Goal: Find contact information: Find contact information

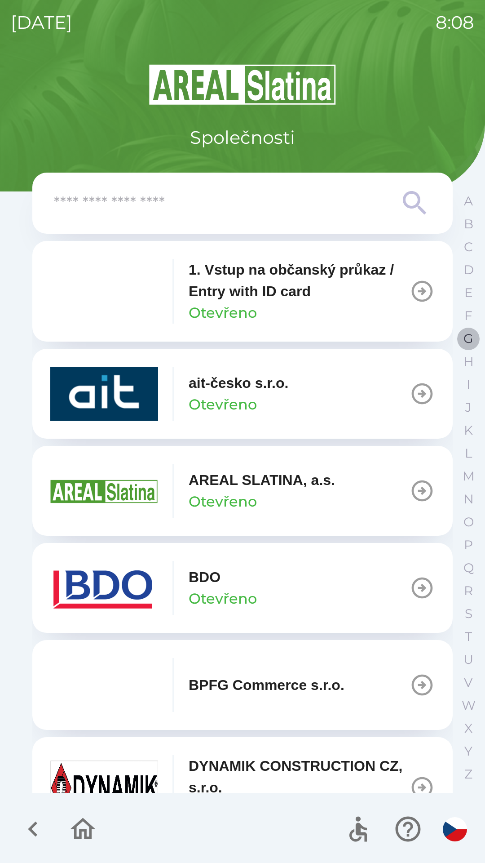
click at [473, 338] on p "G" at bounding box center [469, 339] width 10 height 16
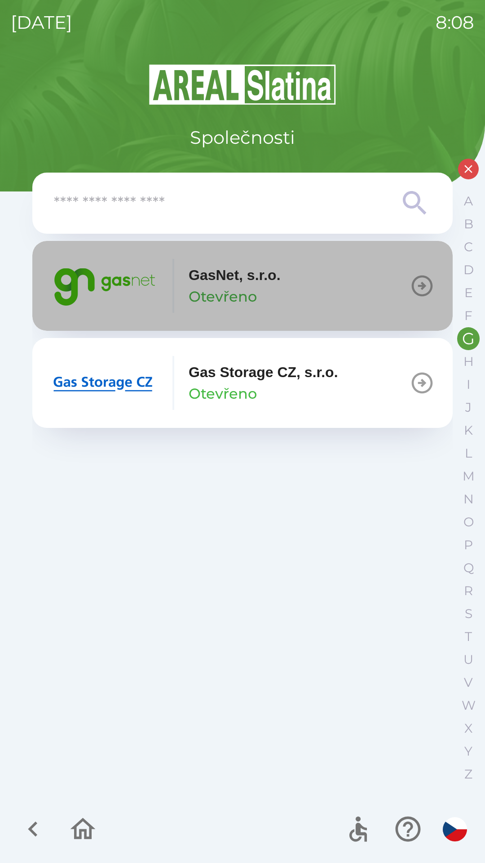
click at [320, 294] on button "GasNet, s.r.o. Otevřeno" at bounding box center [242, 286] width 421 height 90
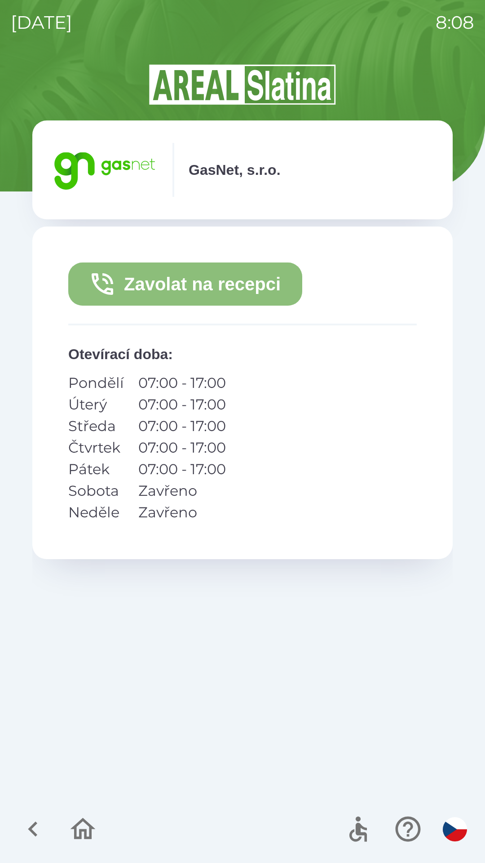
click at [244, 291] on button "Zavolat na recepci" at bounding box center [185, 283] width 234 height 43
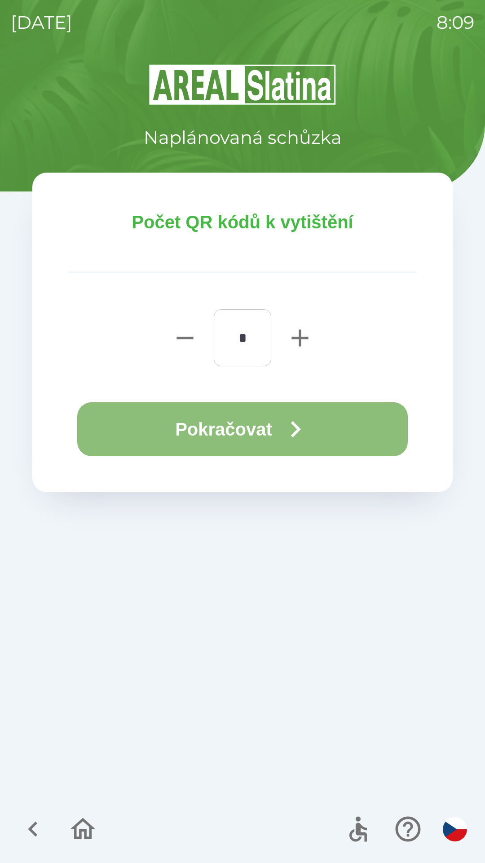
click at [254, 431] on button "Pokračovat" at bounding box center [242, 429] width 331 height 54
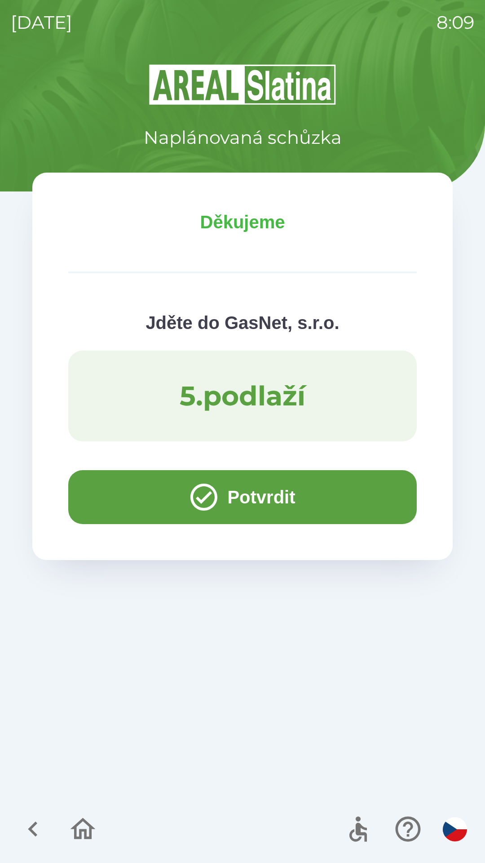
click at [35, 823] on icon "button" at bounding box center [32, 828] width 9 height 15
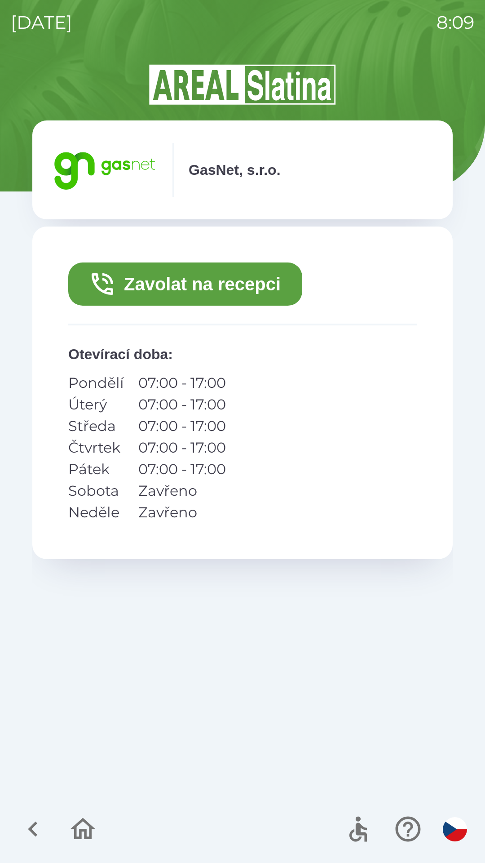
click at [79, 841] on icon "button" at bounding box center [83, 829] width 30 height 30
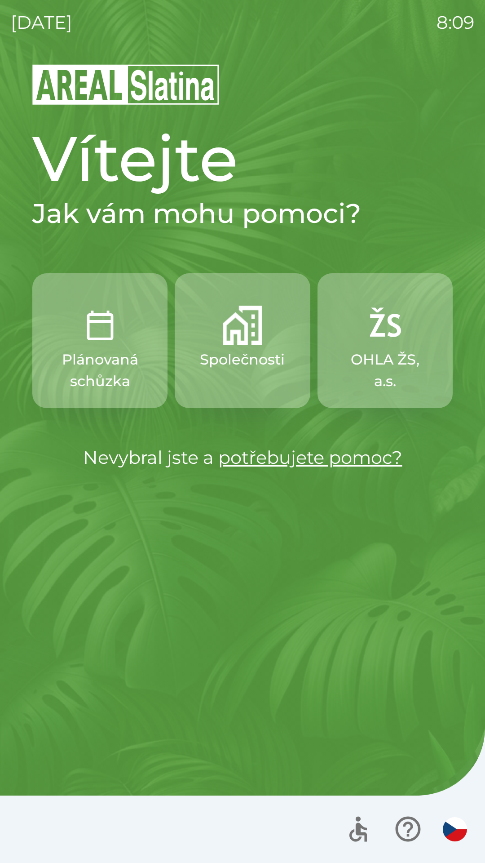
click at [235, 366] on p "Společnosti" at bounding box center [242, 360] width 85 height 22
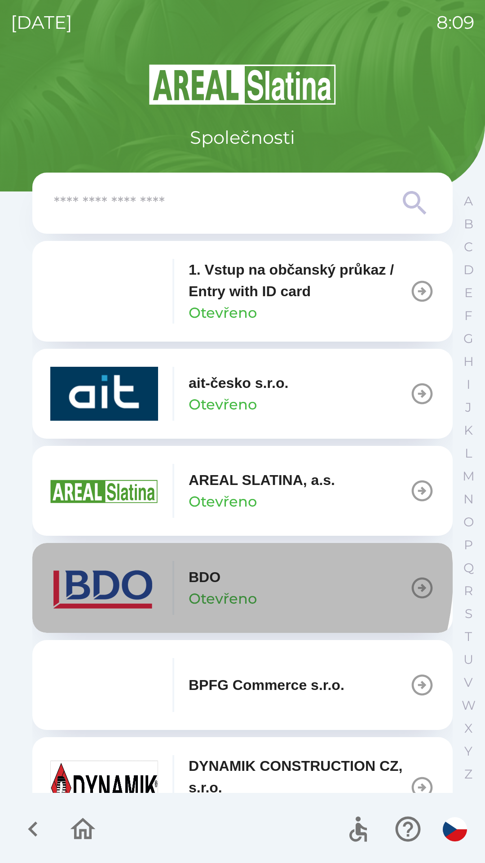
click at [218, 577] on p "BDO" at bounding box center [205, 577] width 32 height 22
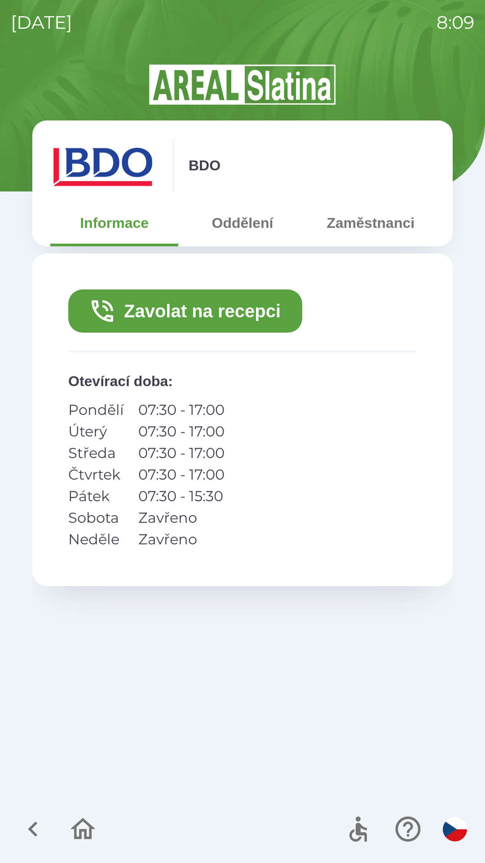
click at [227, 309] on button "Zavolat na recepci" at bounding box center [185, 310] width 234 height 43
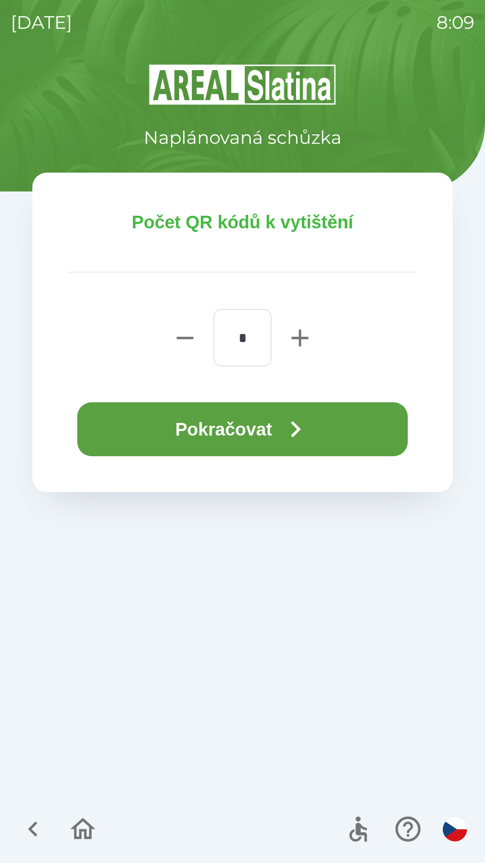
click at [293, 442] on icon "button" at bounding box center [295, 429] width 32 height 32
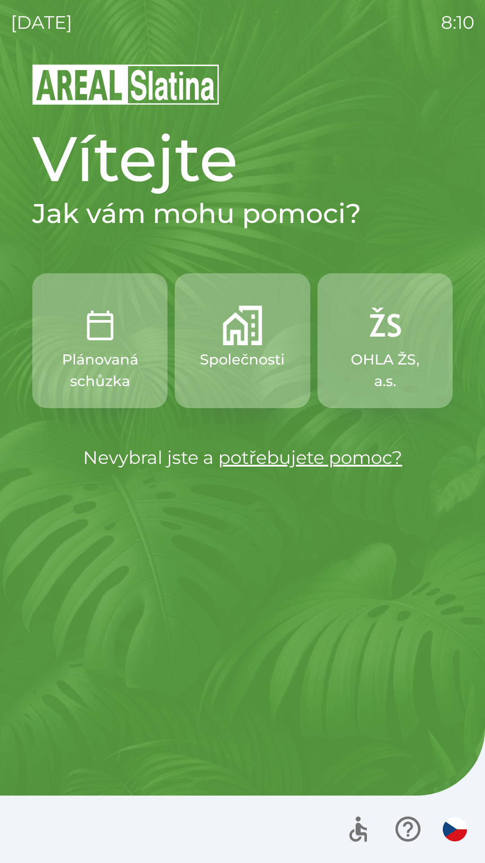
click at [225, 349] on p "Společnosti" at bounding box center [242, 360] width 85 height 22
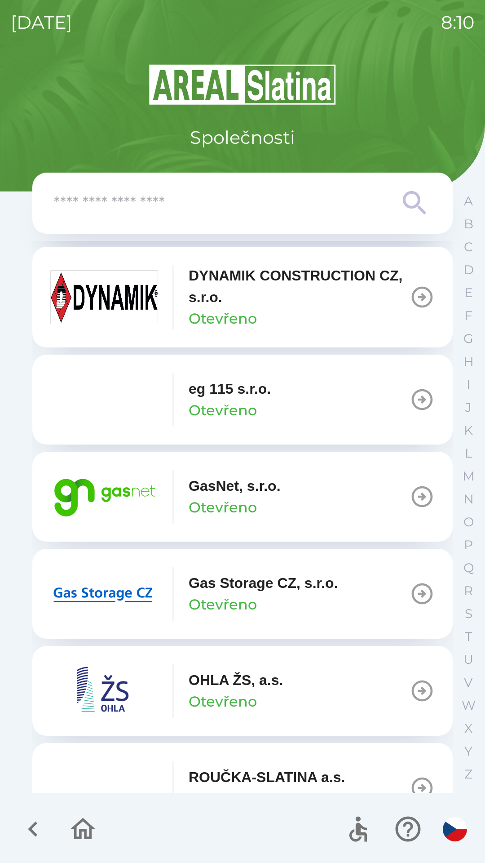
scroll to position [491, 0]
click at [361, 492] on button "GasNet, s.r.o. Otevřeno" at bounding box center [242, 496] width 421 height 90
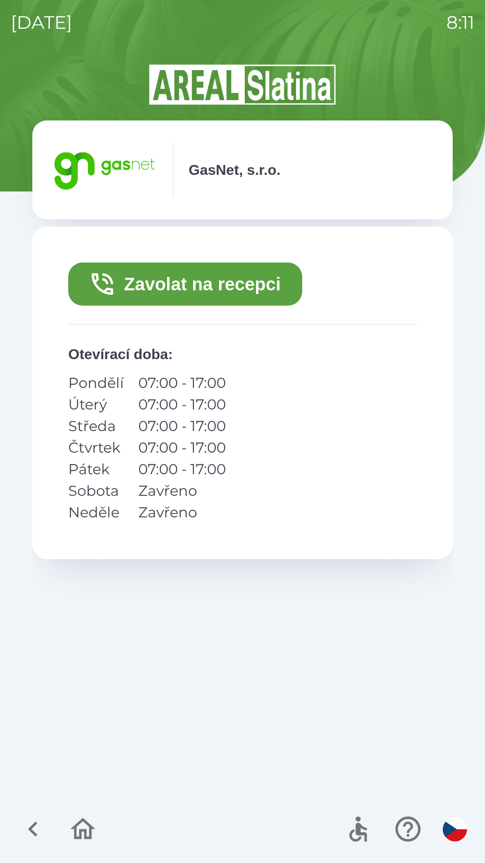
click at [211, 277] on button "Zavolat na recepci" at bounding box center [185, 283] width 234 height 43
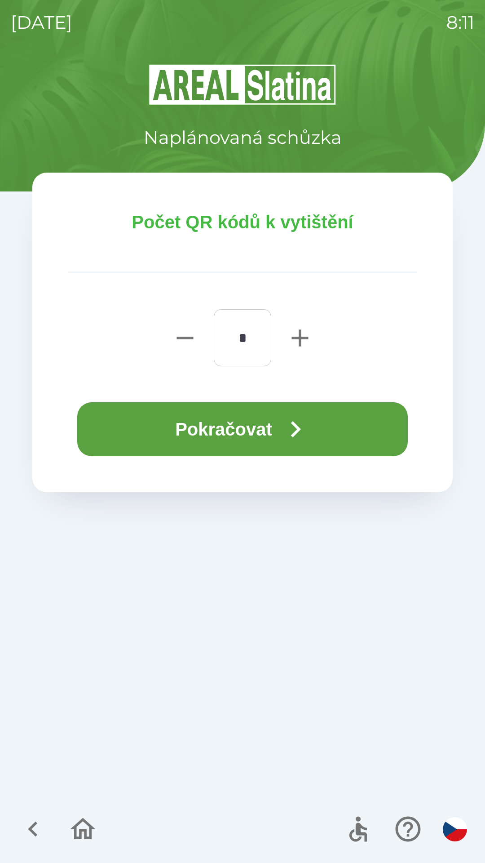
click at [253, 429] on button "Pokračovat" at bounding box center [242, 429] width 331 height 54
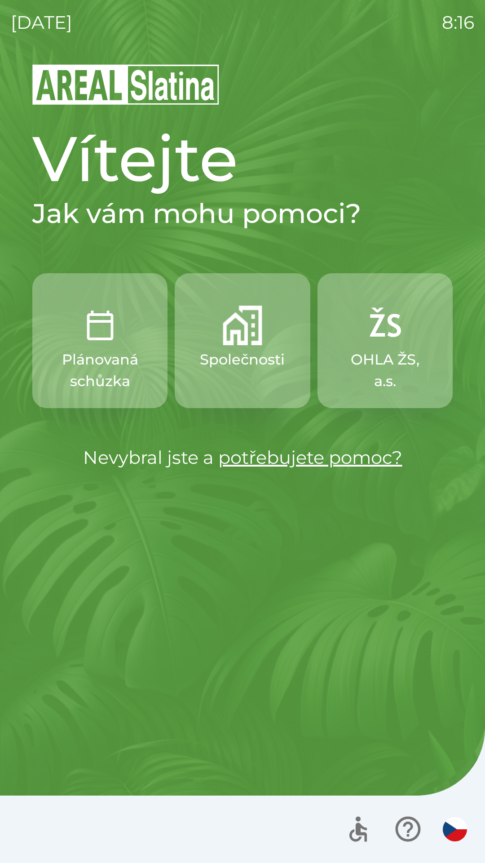
click at [253, 347] on button "Společnosti" at bounding box center [242, 340] width 135 height 135
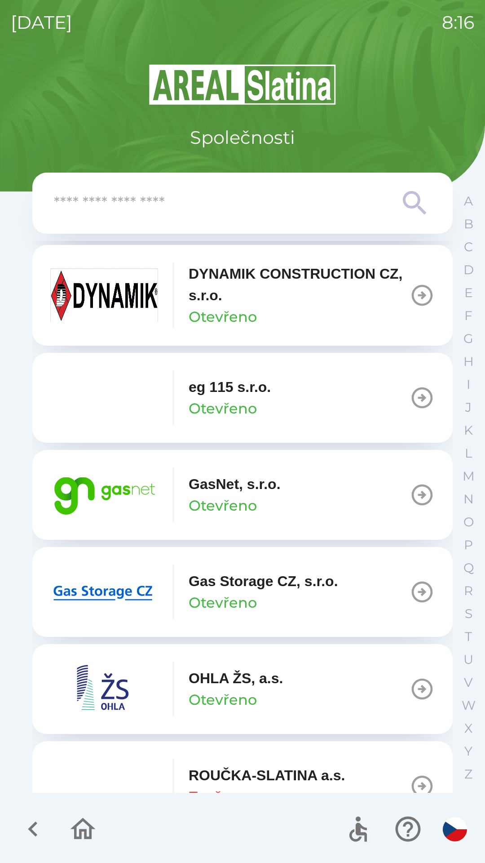
scroll to position [504, 0]
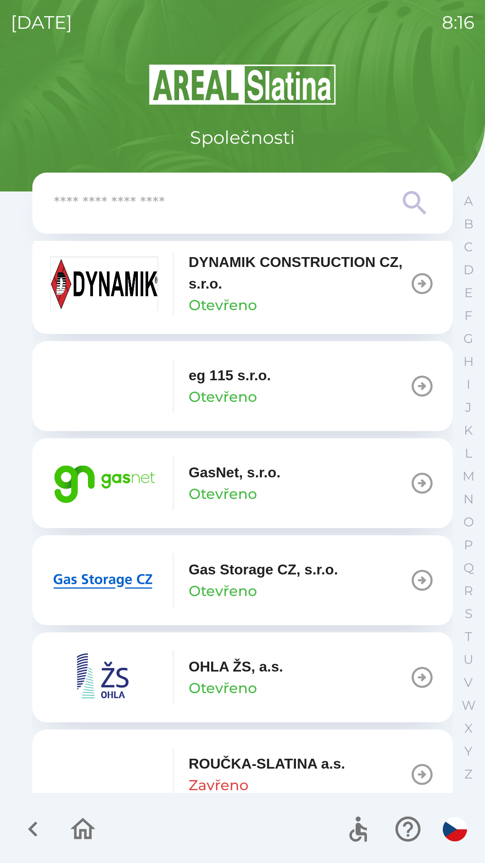
click at [400, 484] on button "GasNet, s.r.o. Otevřeno" at bounding box center [242, 483] width 421 height 90
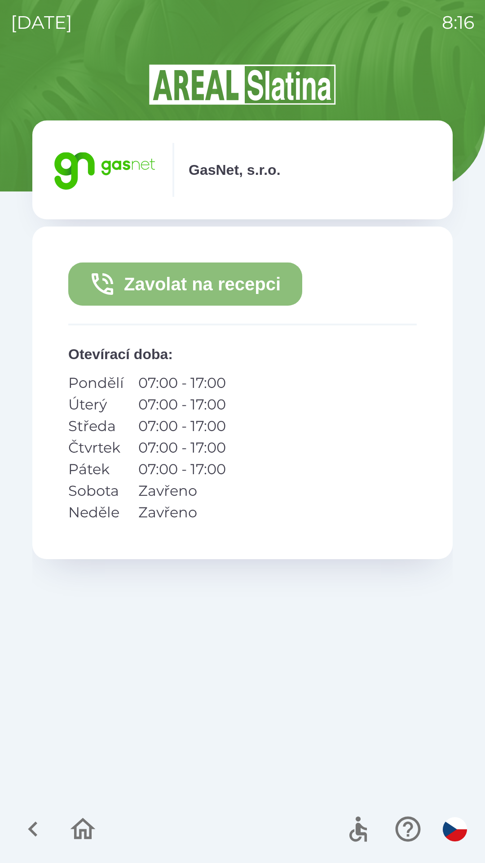
click at [248, 287] on button "Zavolat na recepci" at bounding box center [185, 283] width 234 height 43
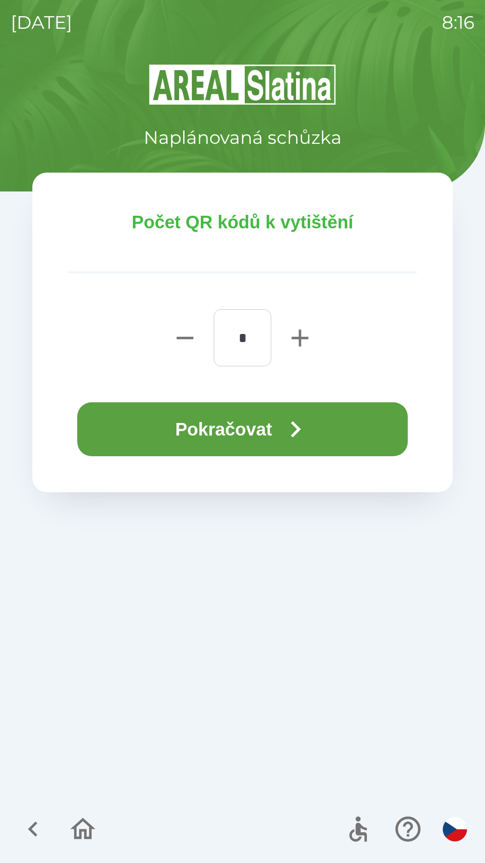
click at [308, 338] on icon "button" at bounding box center [300, 337] width 17 height 17
type input "*"
click at [271, 422] on button "Pokračovat" at bounding box center [242, 429] width 331 height 54
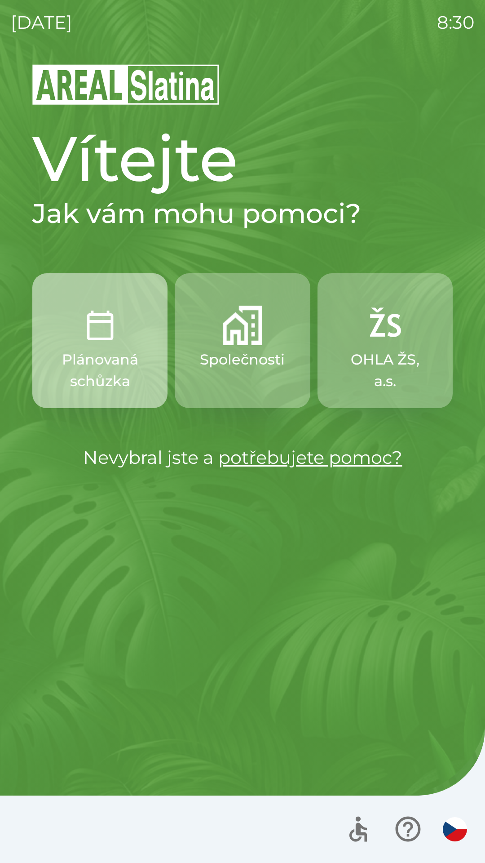
click at [80, 330] on button "Plánovaná schůzka" at bounding box center [99, 340] width 135 height 135
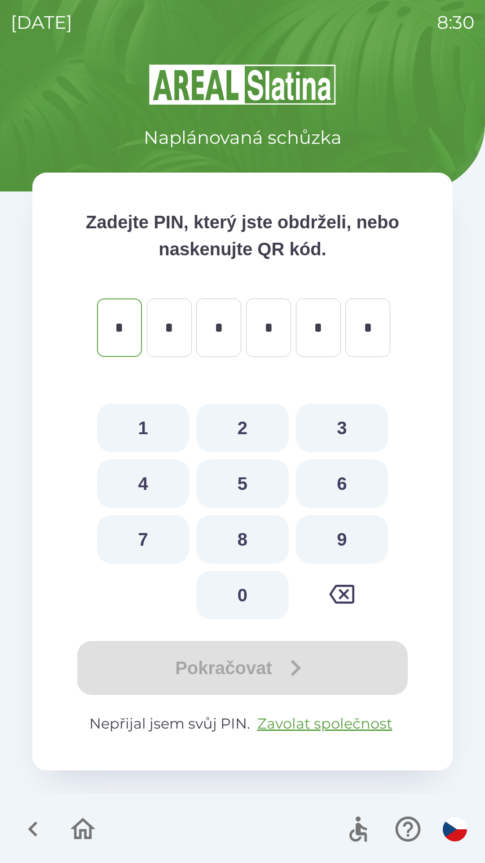
click at [25, 823] on icon "button" at bounding box center [33, 829] width 30 height 30
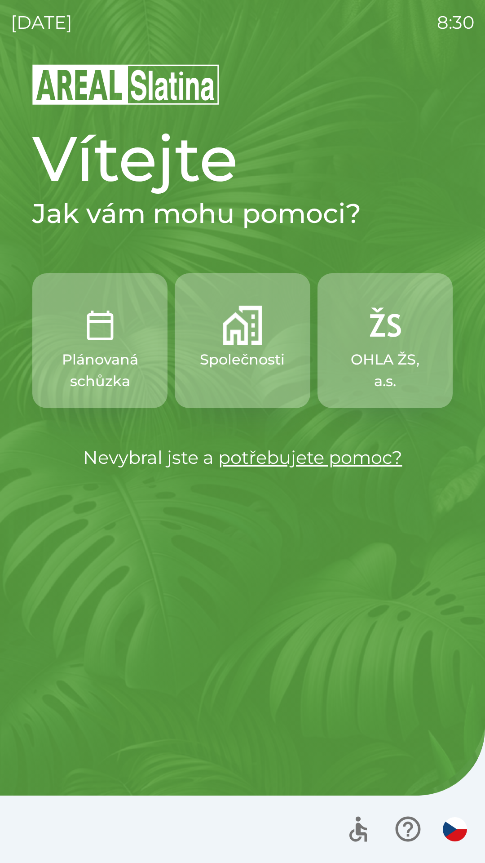
click at [243, 348] on button "Společnosti" at bounding box center [242, 340] width 135 height 135
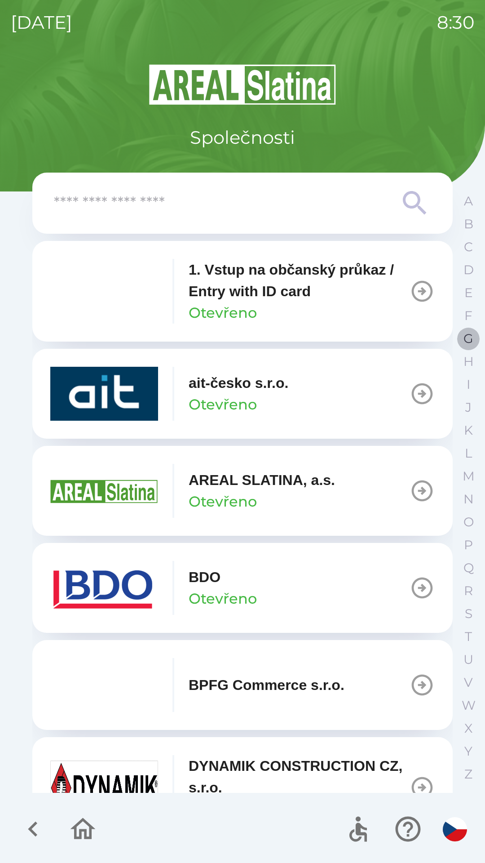
click at [466, 339] on p "G" at bounding box center [469, 339] width 10 height 16
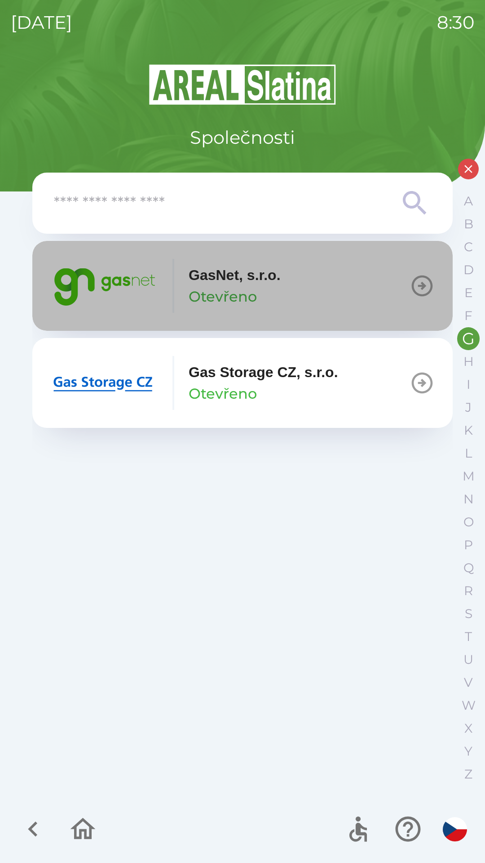
click at [184, 285] on div "GasNet, s.r.o. Otevřeno" at bounding box center [165, 286] width 231 height 54
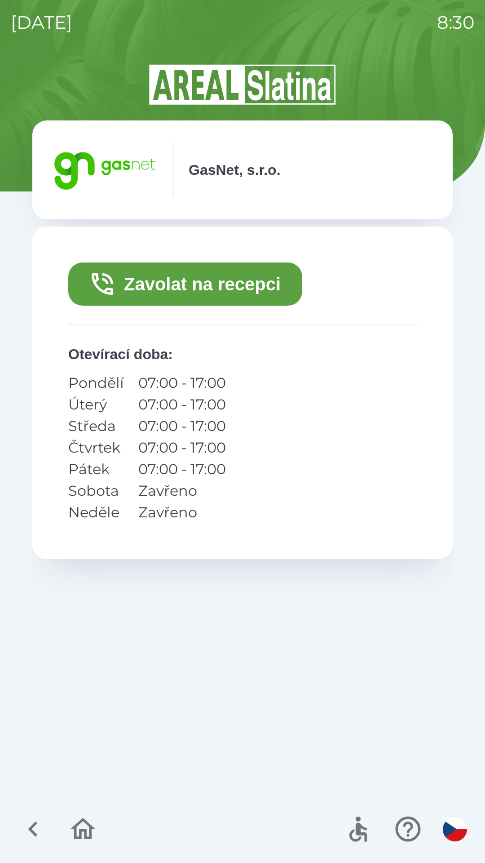
click at [182, 276] on button "Zavolat na recepci" at bounding box center [185, 283] width 234 height 43
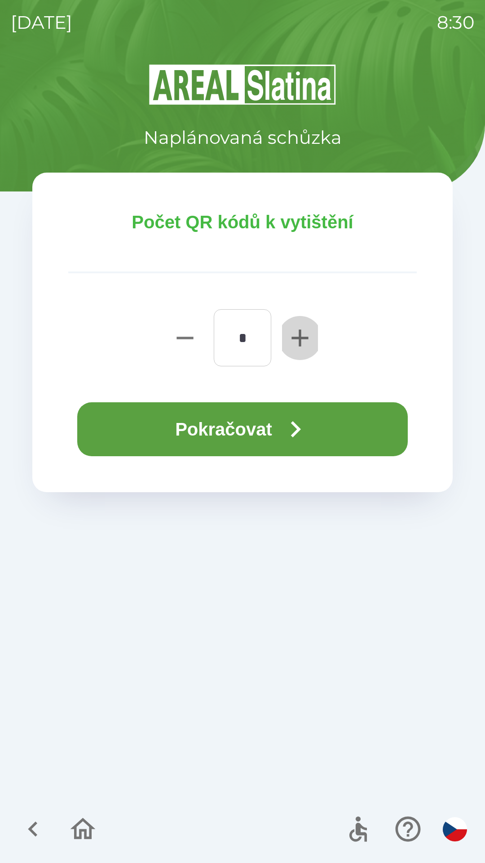
click at [310, 339] on icon "button" at bounding box center [300, 338] width 29 height 29
type input "*"
click at [303, 427] on icon "button" at bounding box center [295, 429] width 32 height 32
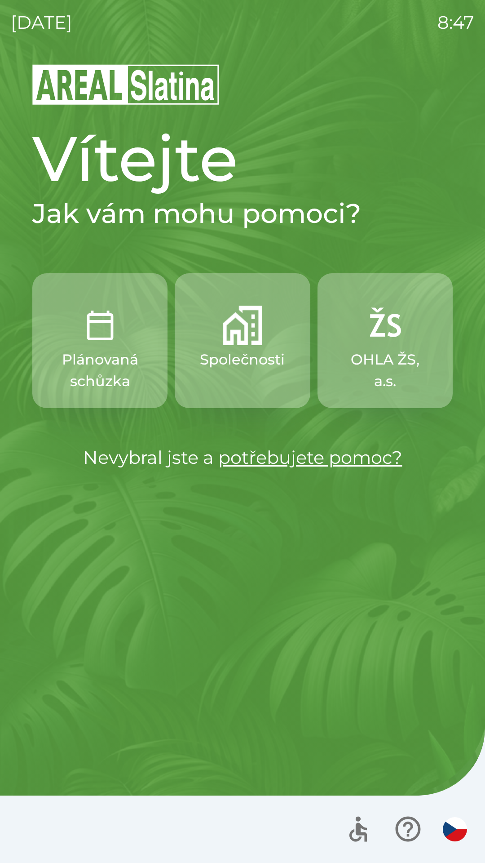
click at [246, 341] on img "button" at bounding box center [243, 326] width 40 height 40
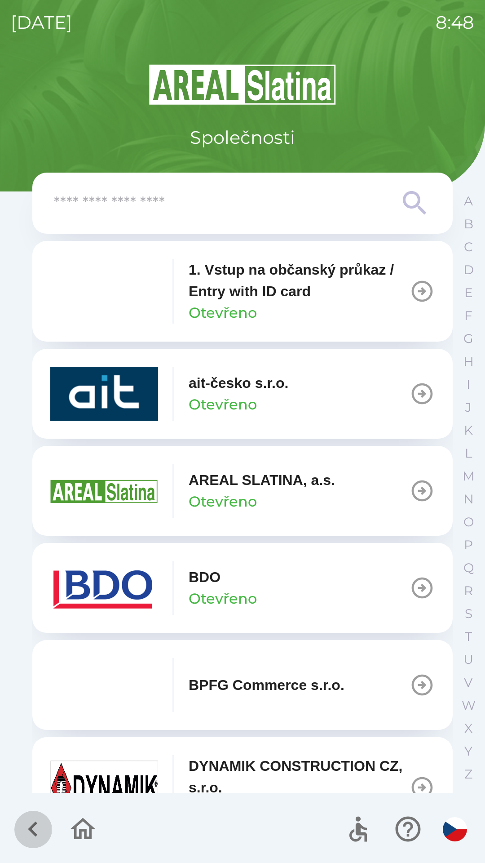
click at [42, 835] on icon "button" at bounding box center [33, 829] width 30 height 30
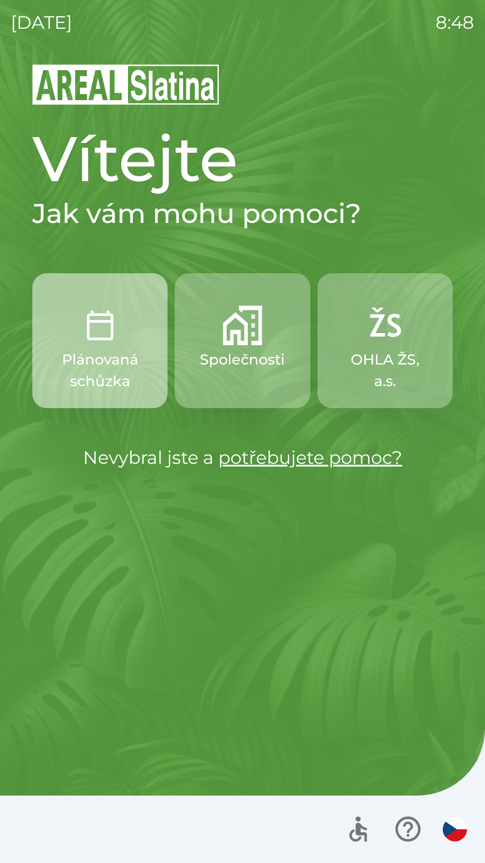
click at [106, 365] on p "Plánovaná schůzka" at bounding box center [100, 370] width 92 height 43
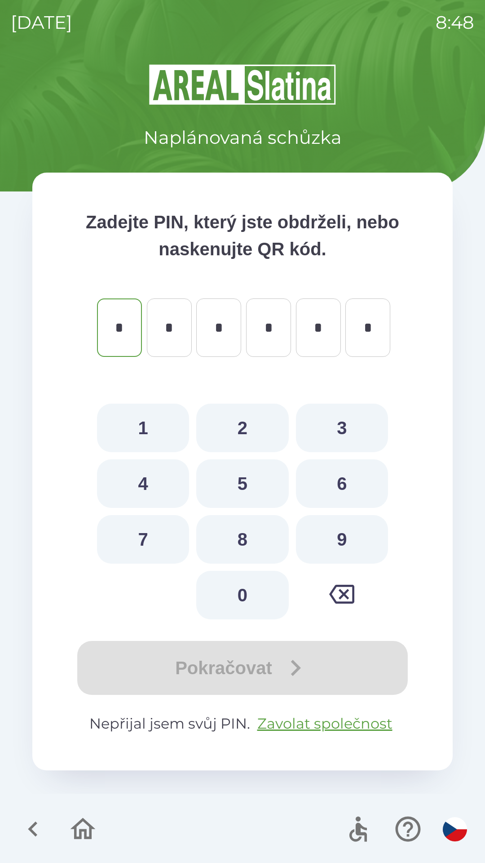
click at [32, 823] on icon "button" at bounding box center [33, 829] width 30 height 30
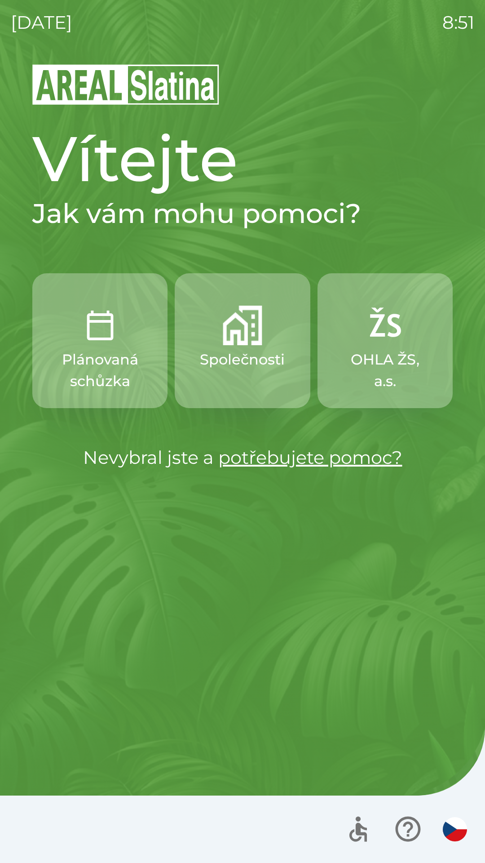
click at [246, 347] on button "Společnosti" at bounding box center [242, 340] width 135 height 135
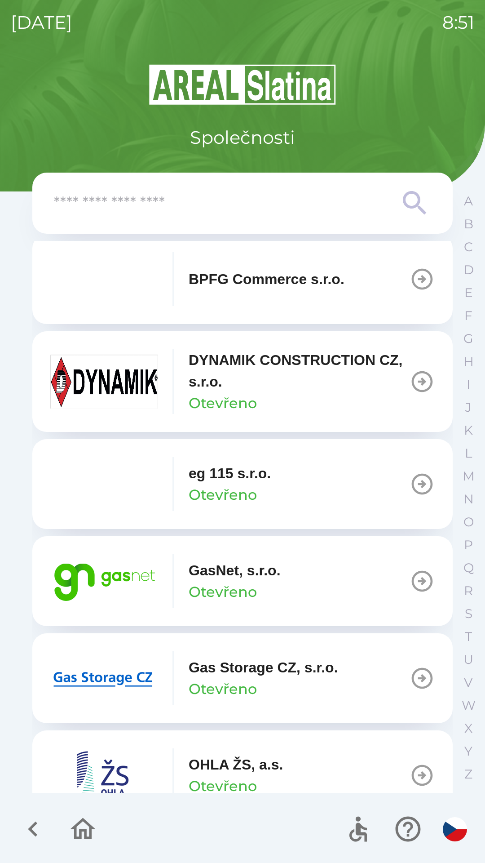
scroll to position [415, 0]
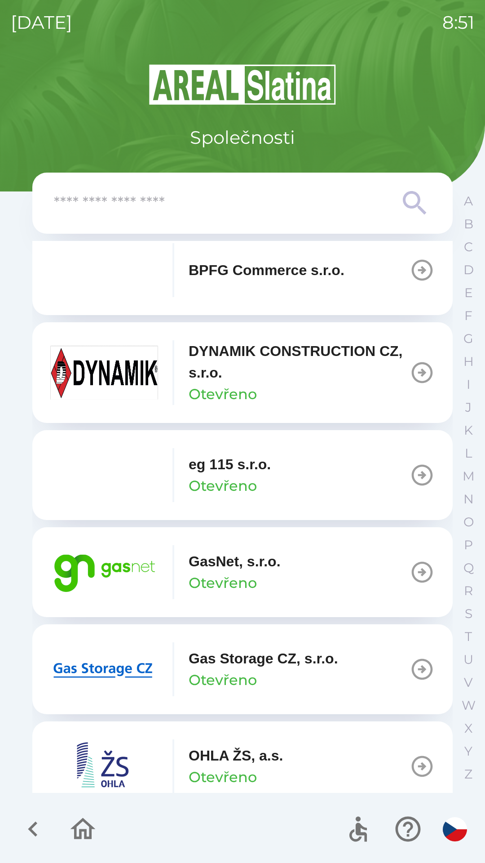
click at [417, 576] on icon "button" at bounding box center [422, 571] width 25 height 25
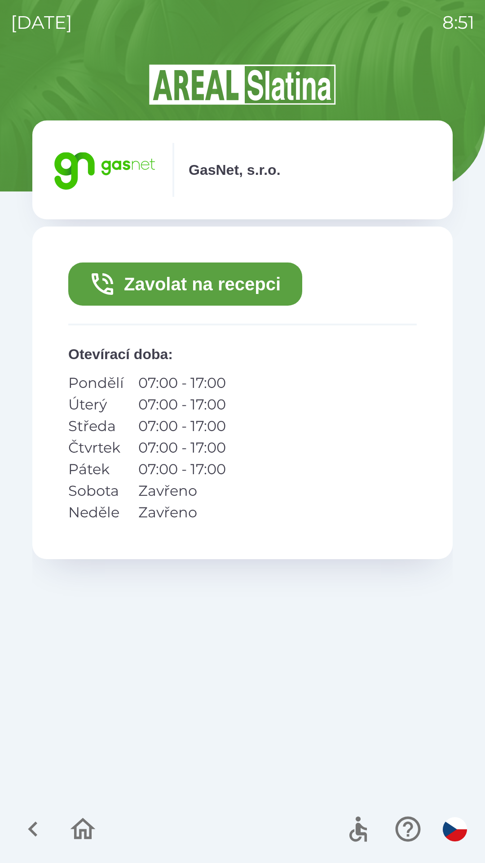
click at [228, 282] on button "Zavolat na recepci" at bounding box center [185, 283] width 234 height 43
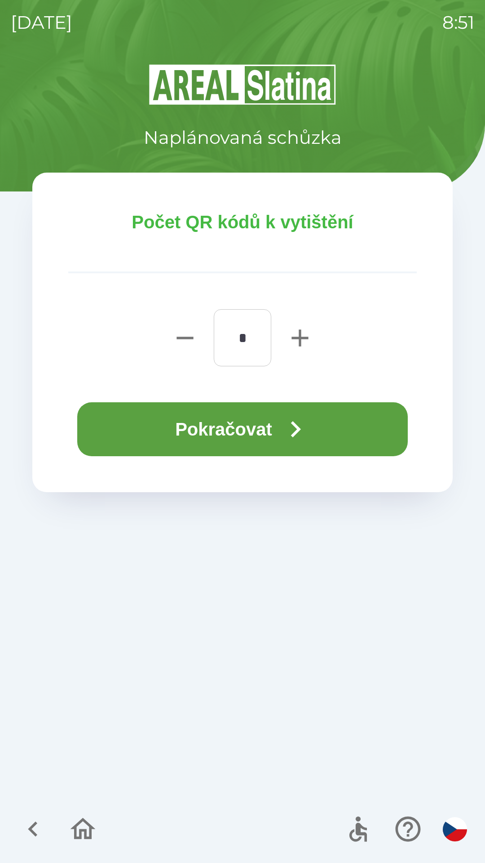
click at [292, 424] on icon "button" at bounding box center [295, 429] width 32 height 32
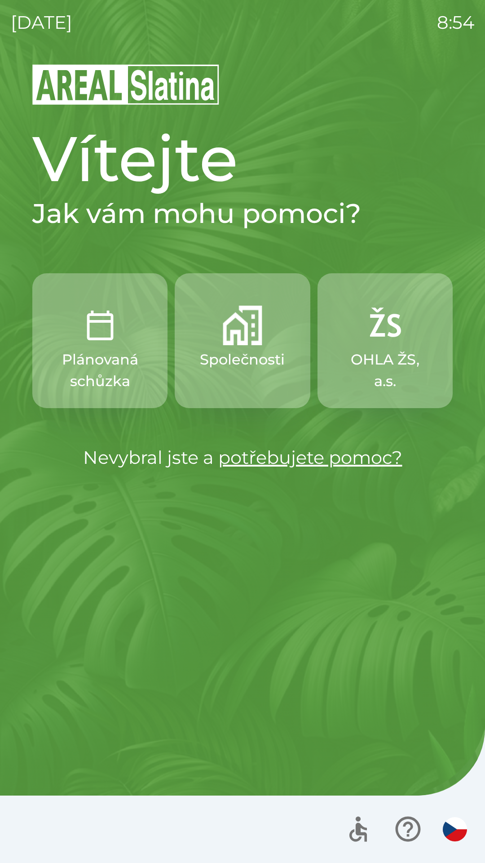
click at [242, 319] on img "button" at bounding box center [243, 326] width 40 height 40
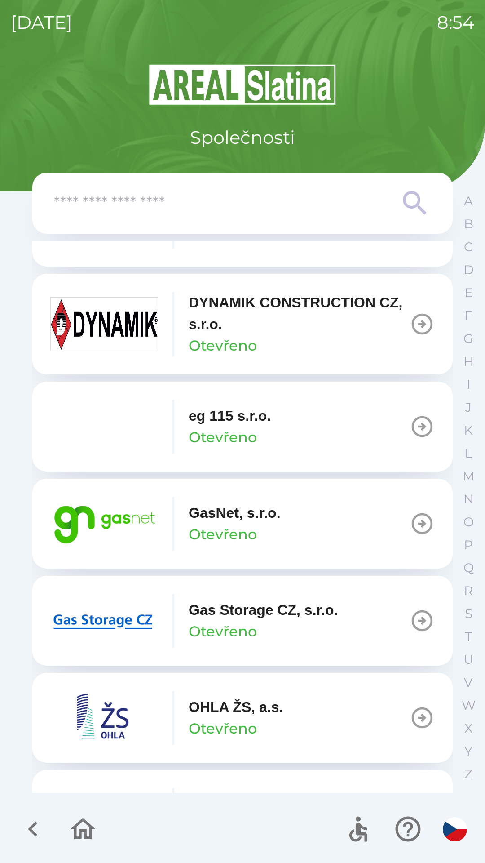
scroll to position [464, 0]
click at [230, 513] on p "GasNet, s.r.o." at bounding box center [235, 512] width 92 height 22
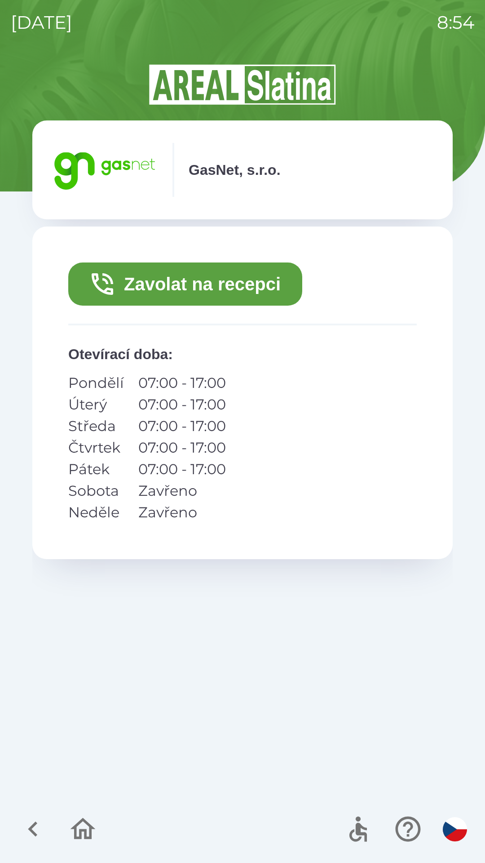
click at [142, 284] on button "Zavolat na recepci" at bounding box center [185, 283] width 234 height 43
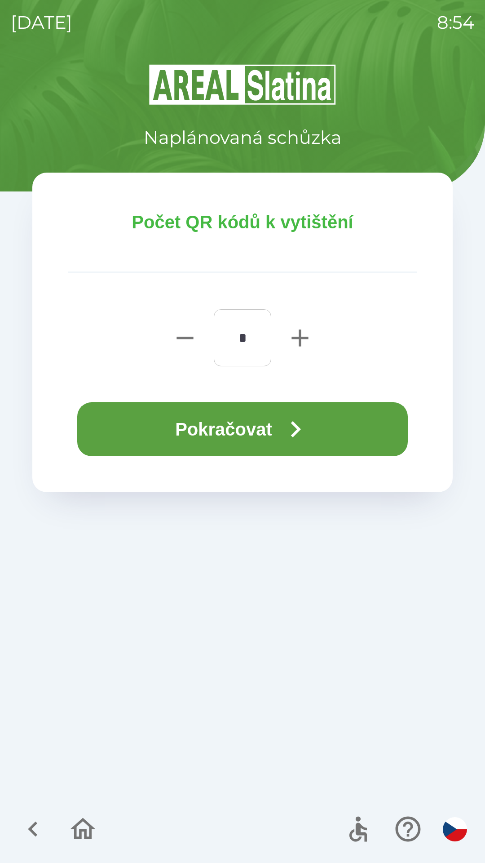
click at [266, 429] on button "Pokračovat" at bounding box center [242, 429] width 331 height 54
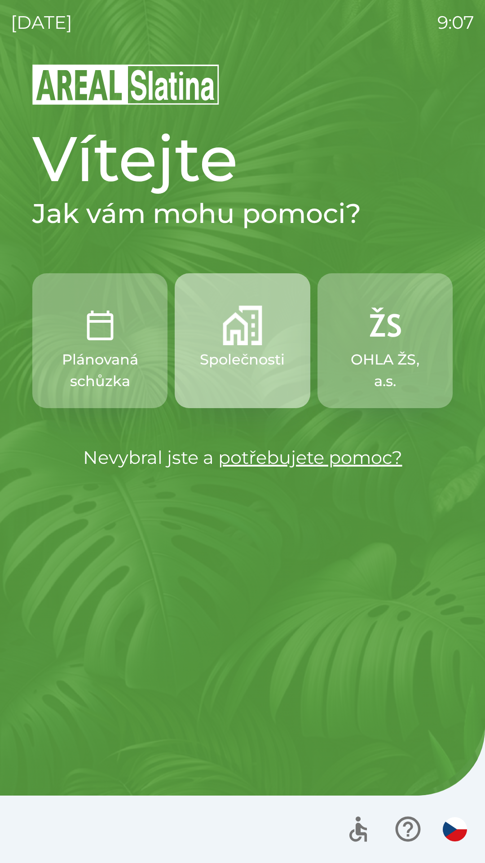
click at [248, 359] on p "Společnosti" at bounding box center [242, 360] width 85 height 22
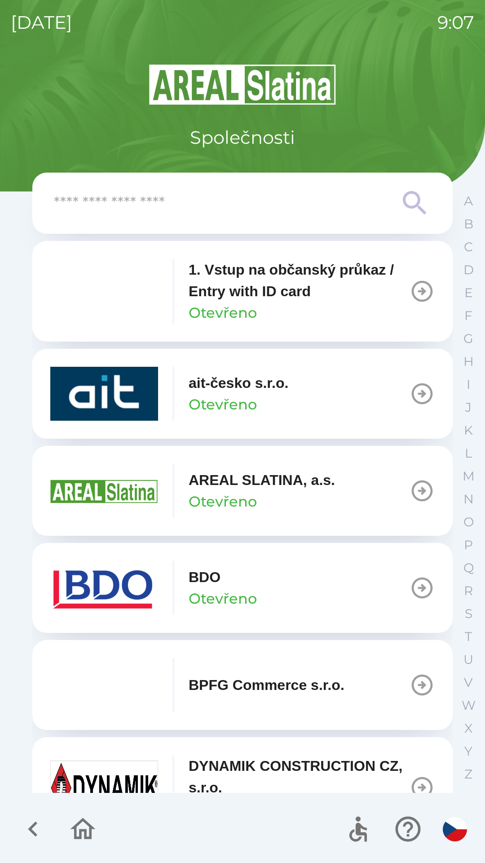
click at [412, 595] on icon "button" at bounding box center [422, 587] width 25 height 25
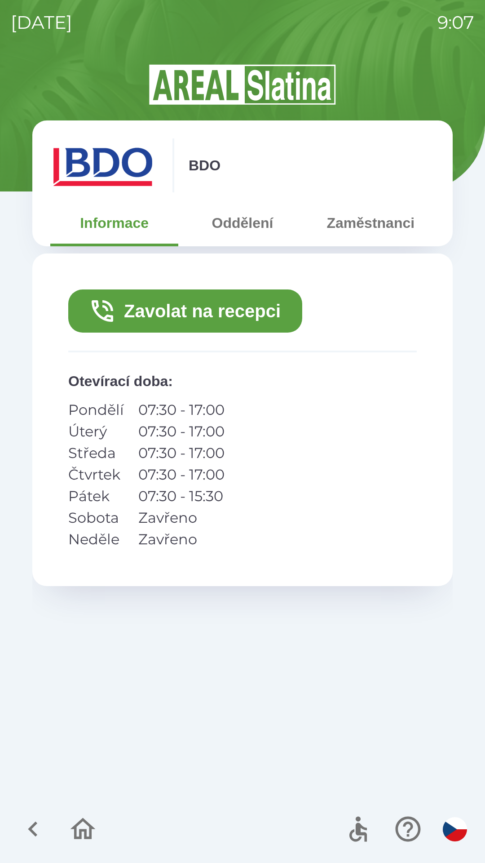
click at [236, 304] on button "Zavolat na recepci" at bounding box center [185, 310] width 234 height 43
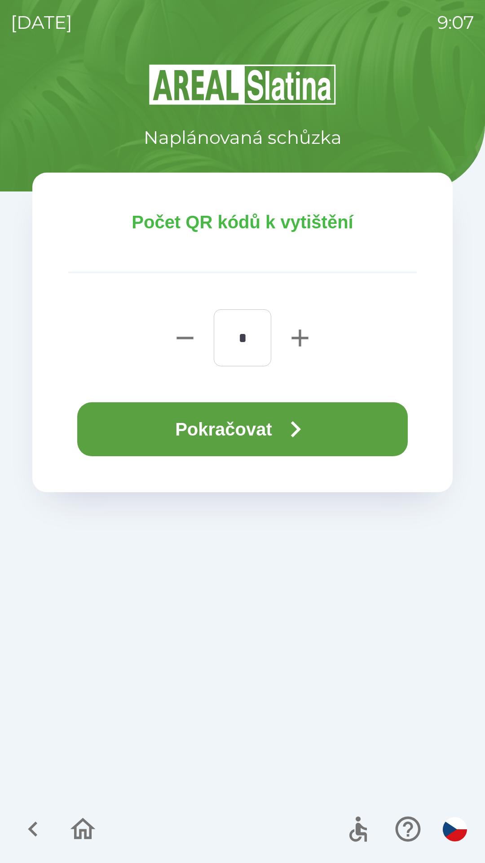
click at [300, 338] on icon "button" at bounding box center [300, 337] width 17 height 17
type input "*"
click at [291, 422] on icon "button" at bounding box center [295, 429] width 32 height 32
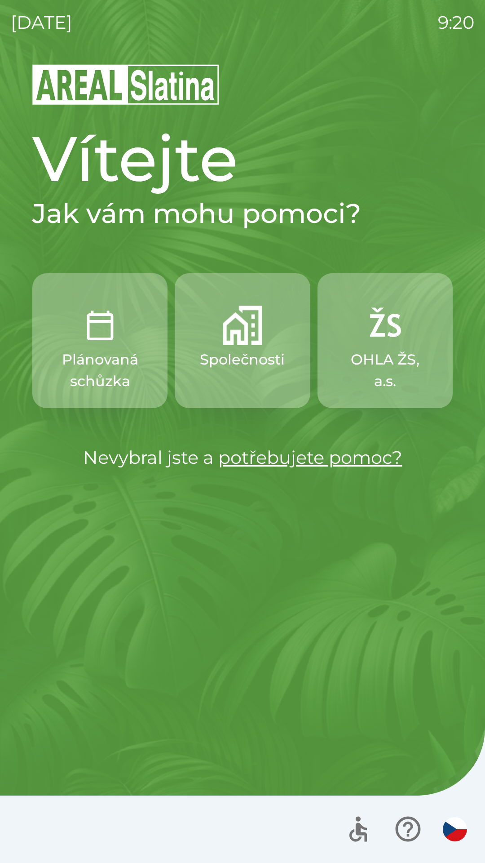
click at [245, 341] on img "button" at bounding box center [243, 326] width 40 height 40
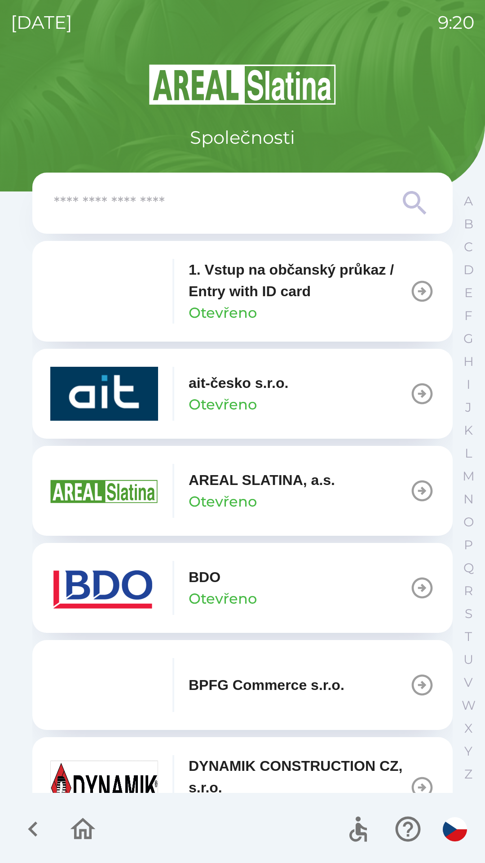
click at [272, 596] on button "BDO Otevřeno" at bounding box center [242, 588] width 421 height 90
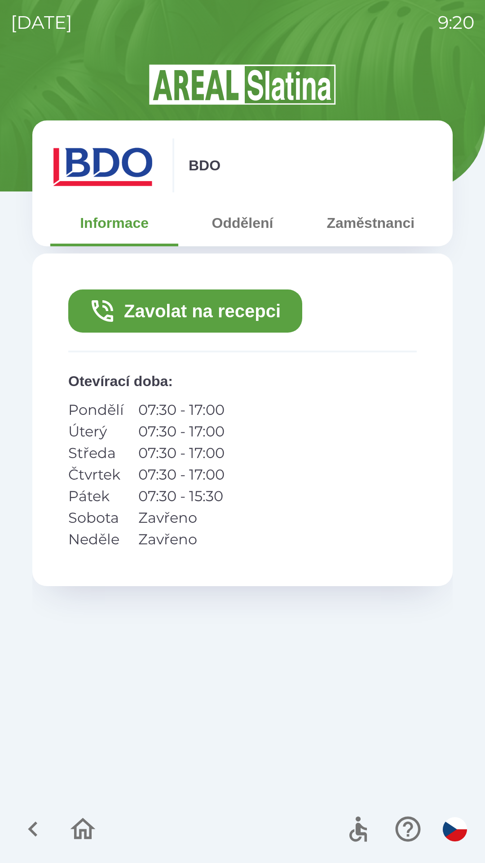
click at [42, 822] on icon "button" at bounding box center [33, 829] width 30 height 30
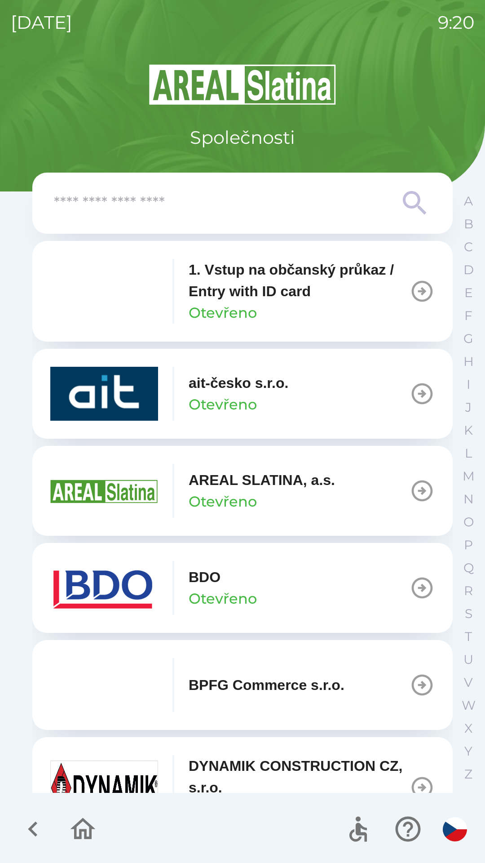
click at [26, 817] on icon "button" at bounding box center [33, 829] width 30 height 30
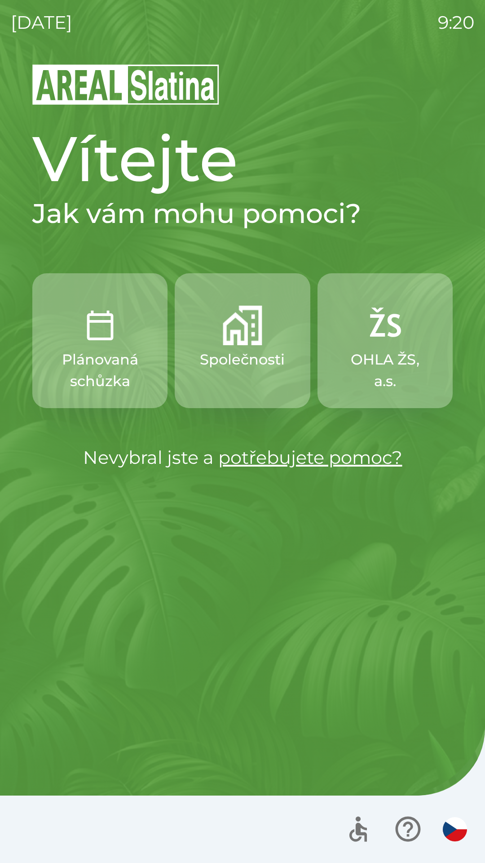
click at [119, 355] on p "Plánovaná schůzka" at bounding box center [100, 370] width 92 height 43
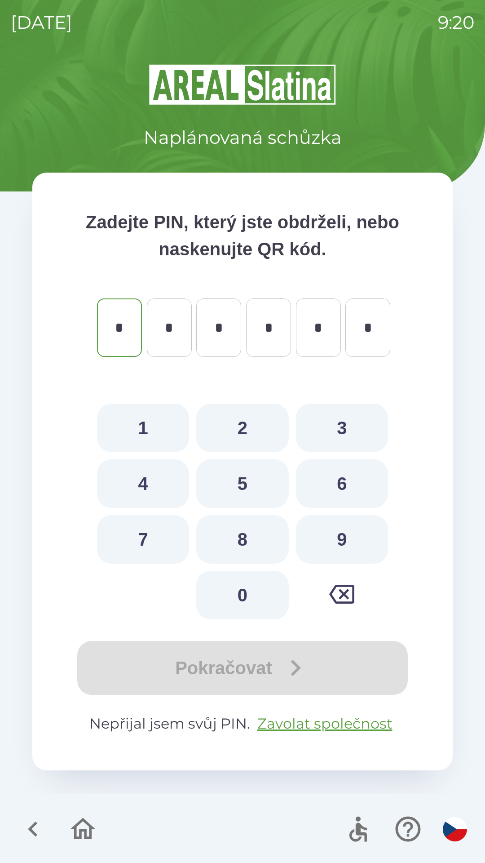
click at [28, 824] on icon "button" at bounding box center [33, 829] width 30 height 30
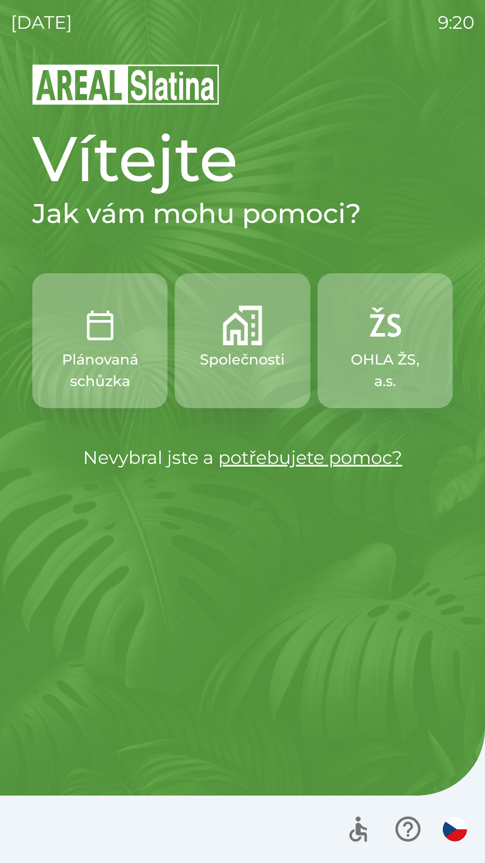
click at [252, 355] on p "Společnosti" at bounding box center [242, 360] width 85 height 22
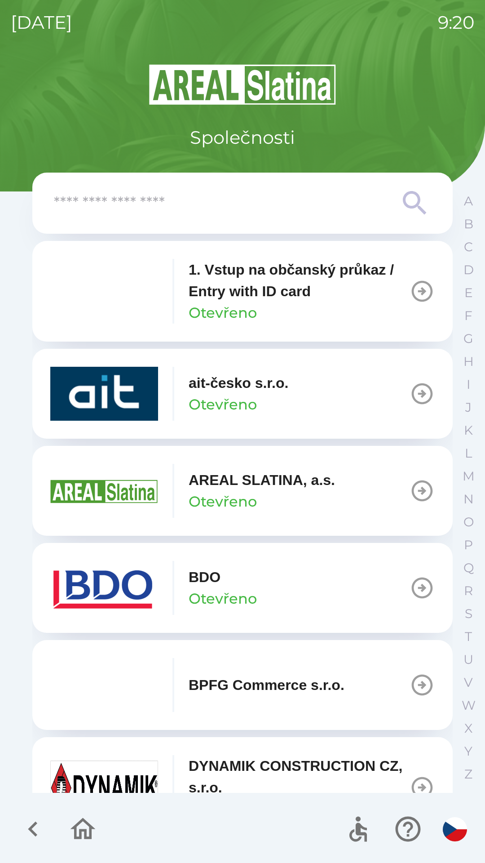
click at [227, 585] on div "BDO Otevřeno" at bounding box center [223, 587] width 68 height 43
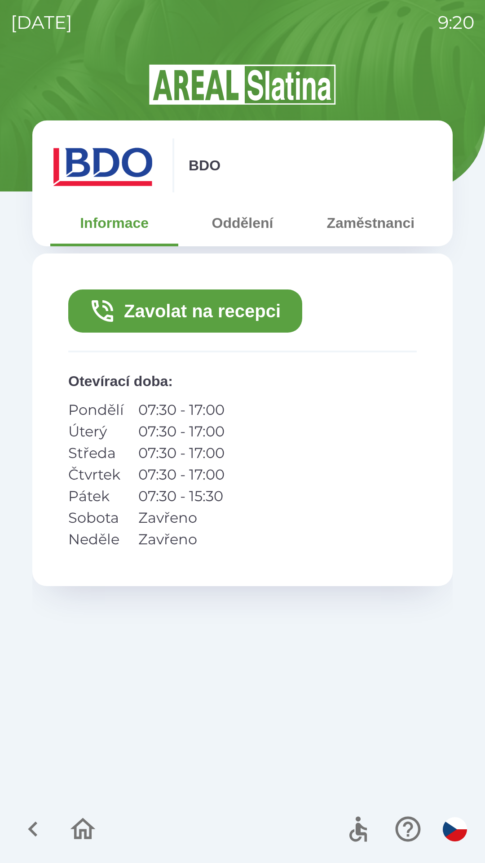
click at [234, 319] on button "Zavolat na recepci" at bounding box center [185, 310] width 234 height 43
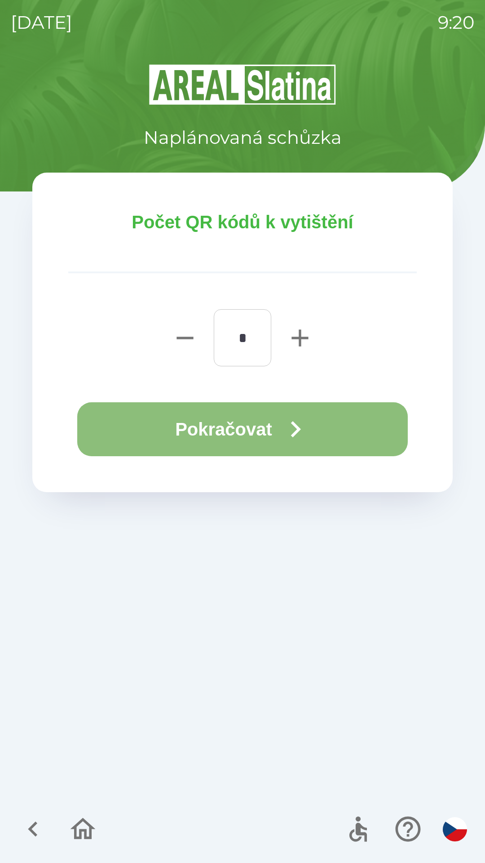
click at [310, 422] on icon "button" at bounding box center [295, 429] width 32 height 32
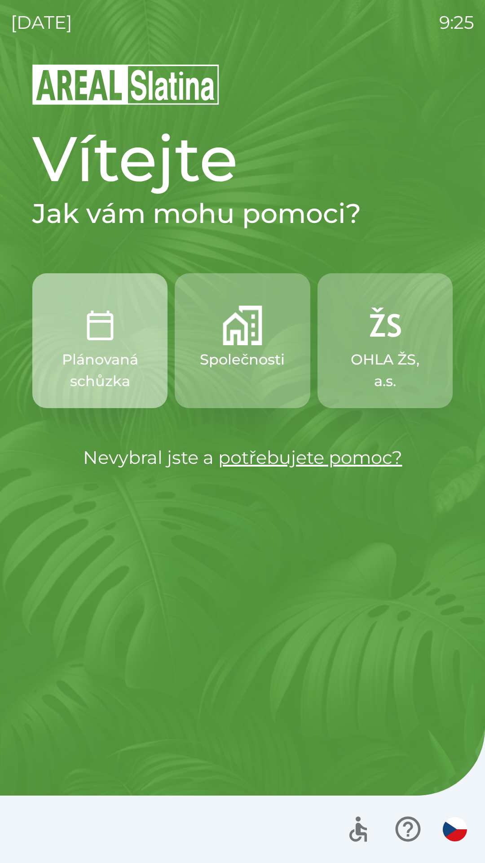
click at [92, 346] on button "Plánovaná schůzka" at bounding box center [99, 340] width 135 height 135
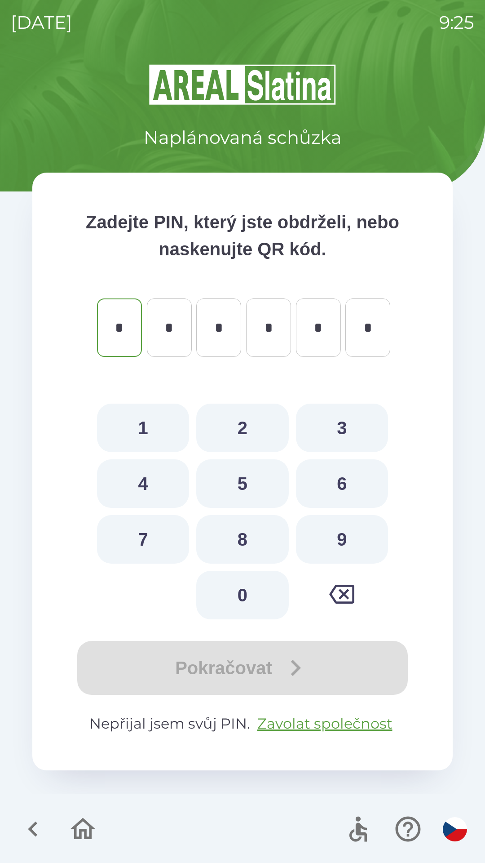
click at [37, 822] on icon "button" at bounding box center [33, 829] width 30 height 30
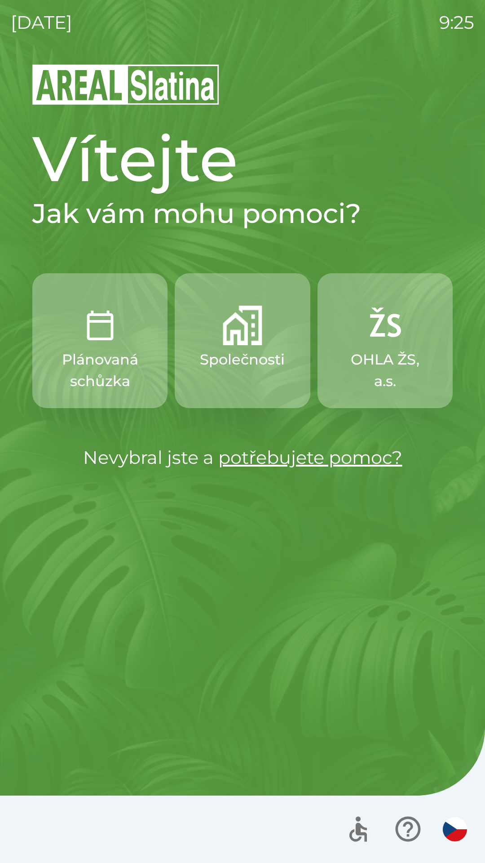
click at [239, 350] on p "Společnosti" at bounding box center [242, 360] width 85 height 22
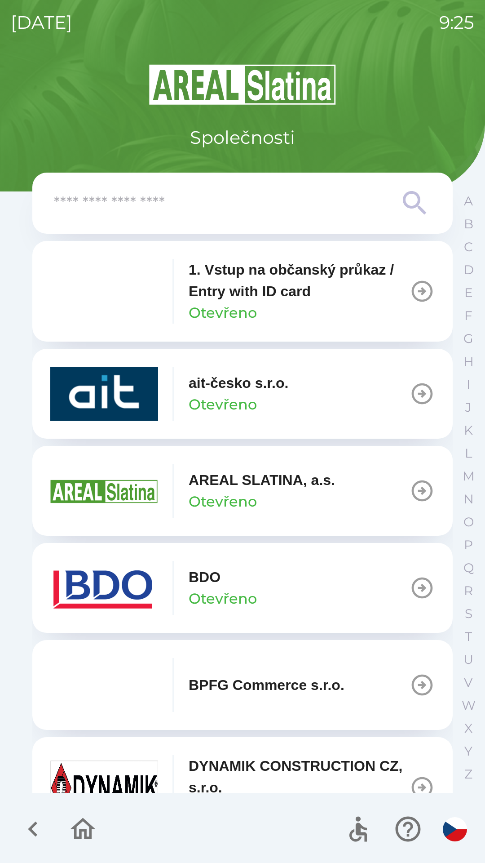
click at [262, 493] on div "AREAL SLATINA, a.s. Otevřeno" at bounding box center [262, 490] width 146 height 43
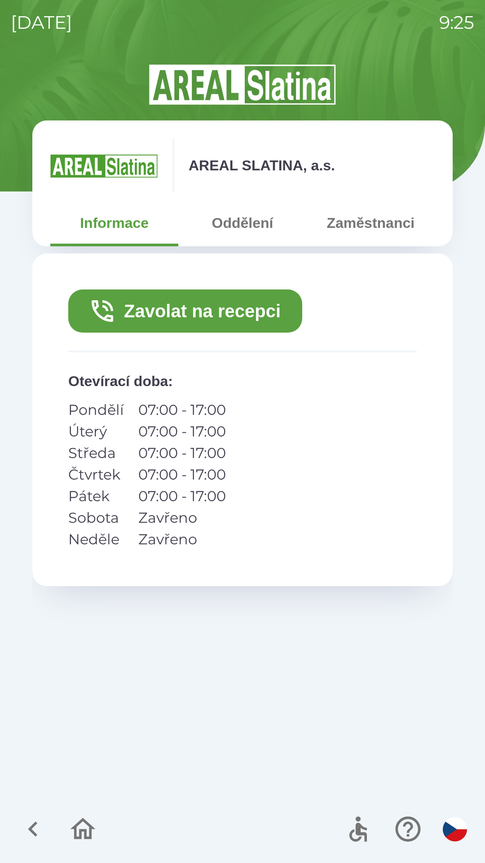
click at [372, 221] on button "Zaměstnanci" at bounding box center [371, 223] width 128 height 32
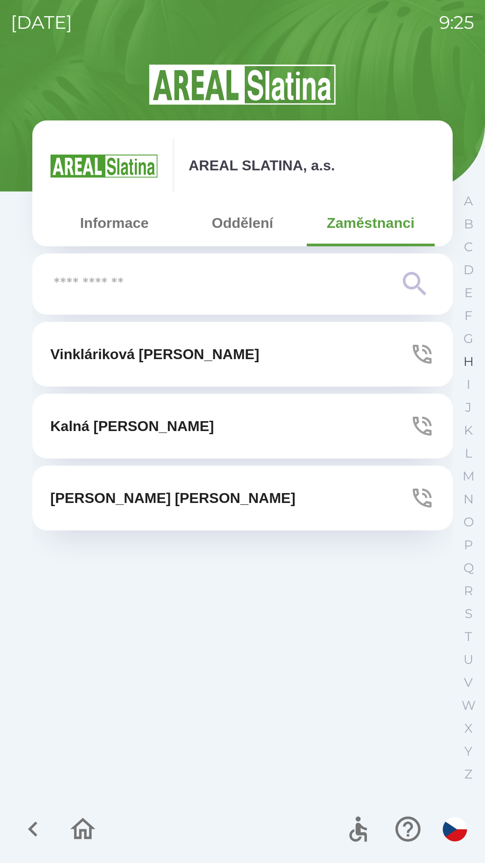
click at [465, 355] on p "H" at bounding box center [469, 362] width 10 height 16
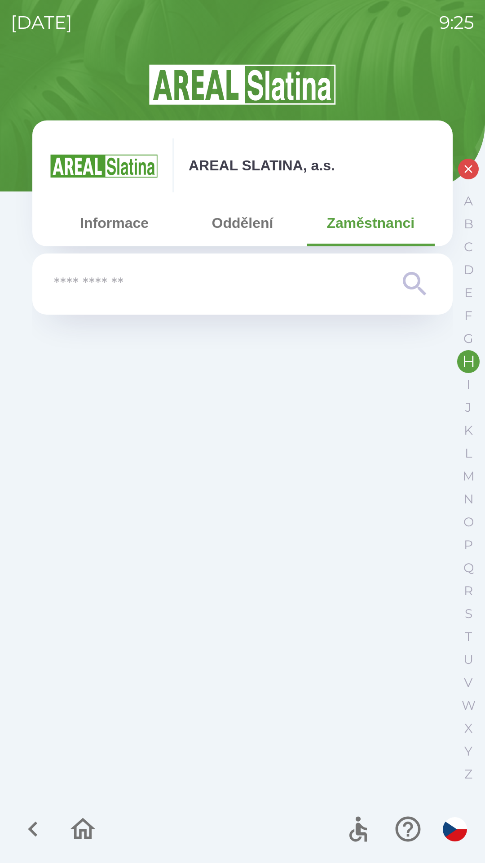
click at [98, 213] on button "Informace" at bounding box center [114, 223] width 128 height 32
